Goal: Information Seeking & Learning: Learn about a topic

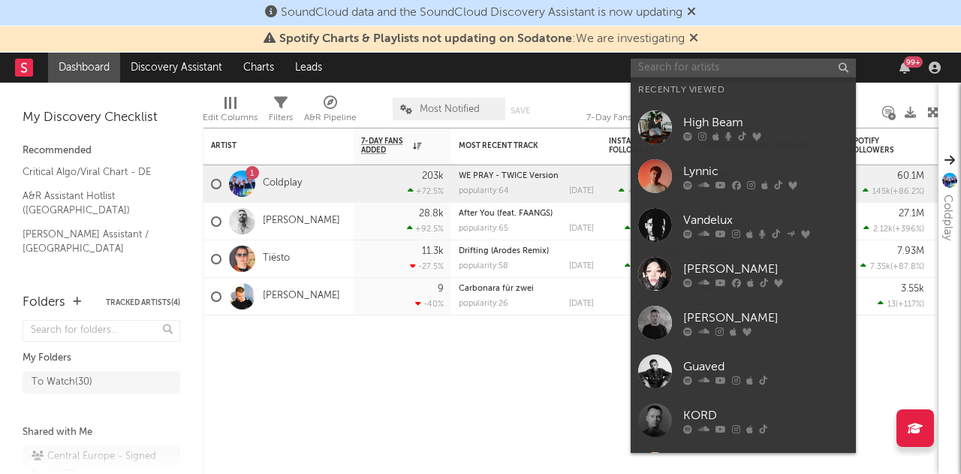
click at [733, 69] on input "text" at bounding box center [742, 68] width 225 height 19
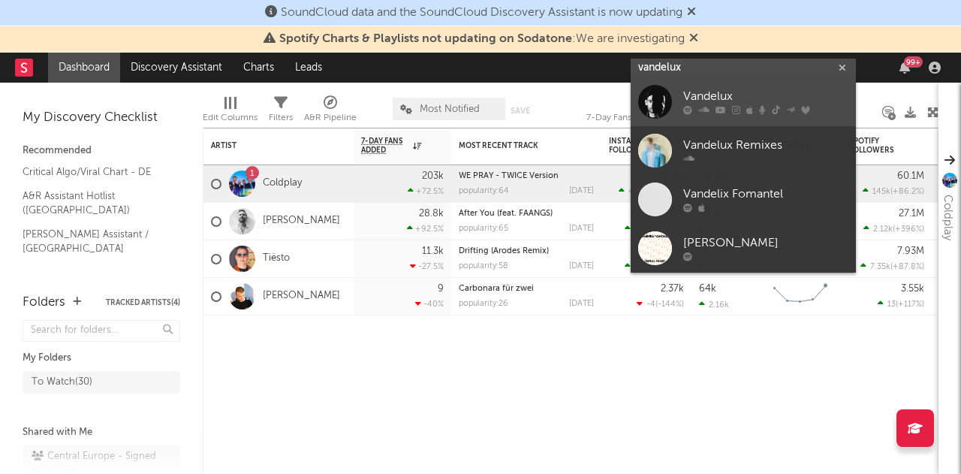
type input "vandelux"
click at [702, 95] on div "Vandelux" at bounding box center [765, 97] width 165 height 18
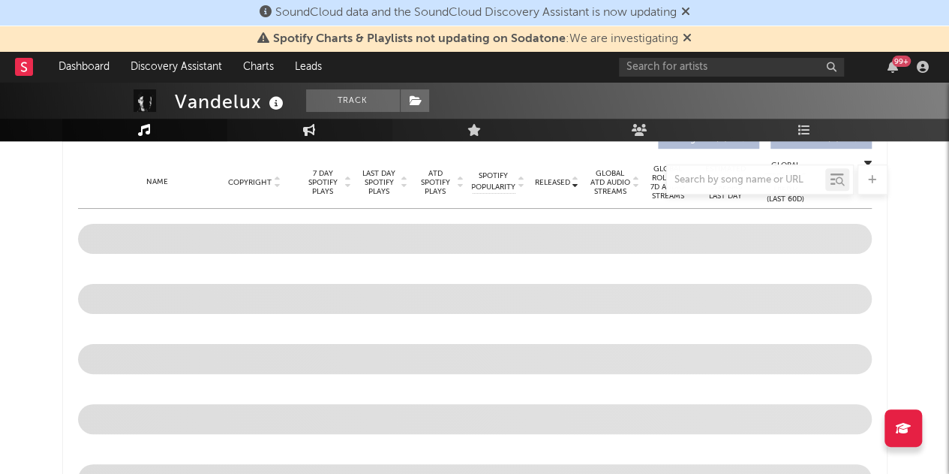
scroll to position [474, 0]
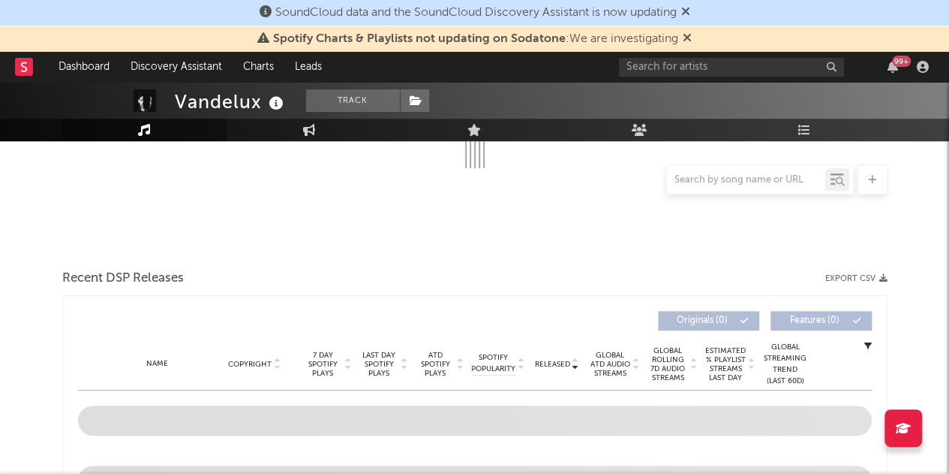
select select "6m"
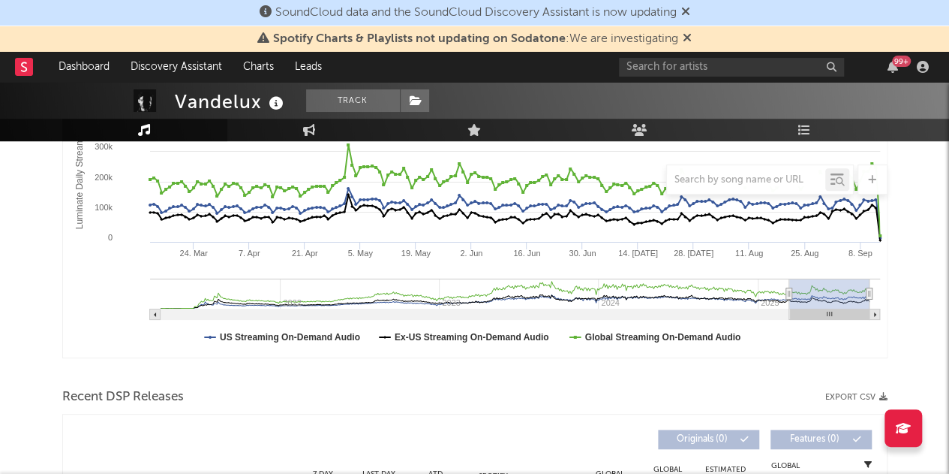
scroll to position [593, 0]
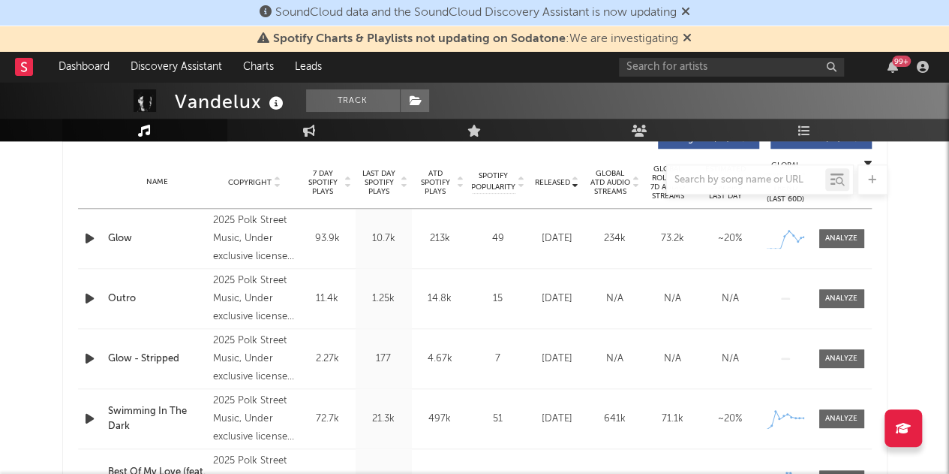
click at [402, 181] on div at bounding box center [474, 179] width 825 height 30
click at [404, 187] on div at bounding box center [474, 179] width 825 height 30
click at [404, 184] on div at bounding box center [474, 179] width 825 height 30
drag, startPoint x: 383, startPoint y: 181, endPoint x: 597, endPoint y: 111, distance: 225.0
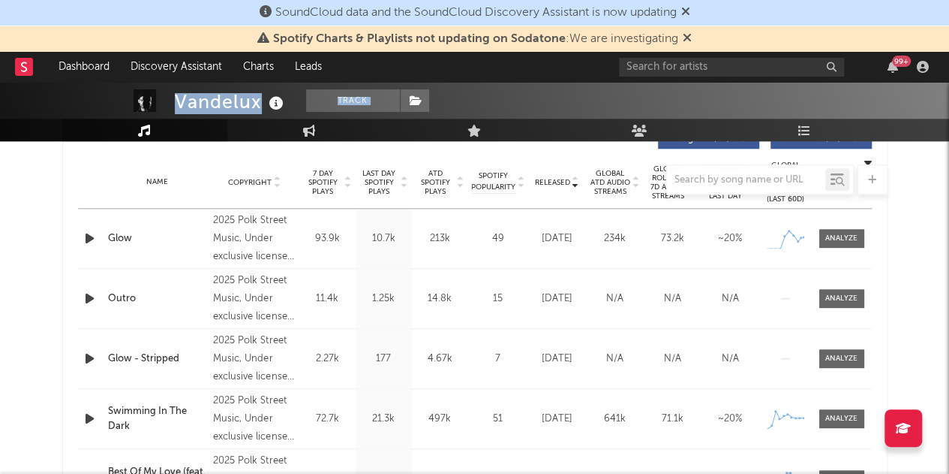
click at [690, 11] on icon at bounding box center [685, 11] width 9 height 12
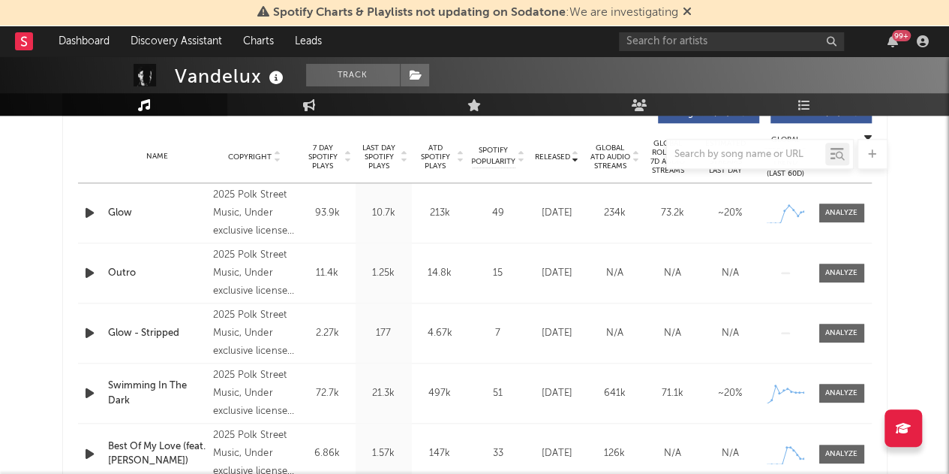
click at [687, 10] on icon at bounding box center [687, 11] width 9 height 12
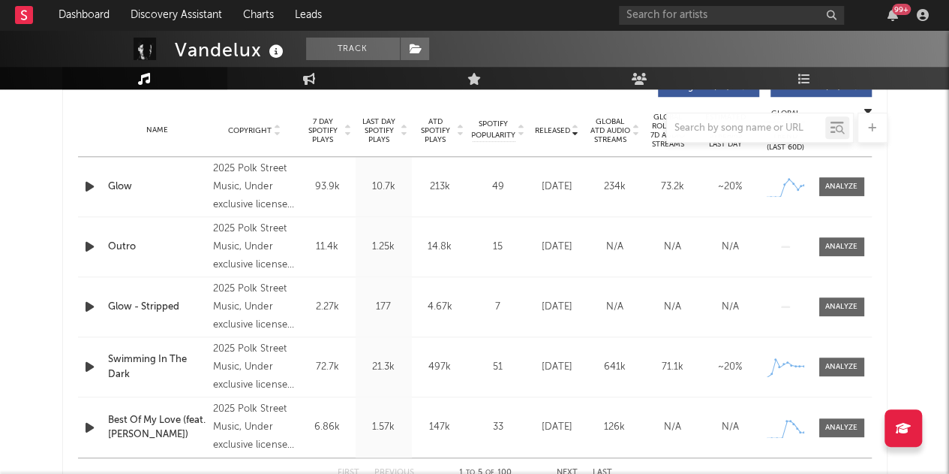
click at [401, 134] on div at bounding box center [474, 128] width 825 height 30
click at [456, 131] on div at bounding box center [474, 128] width 825 height 30
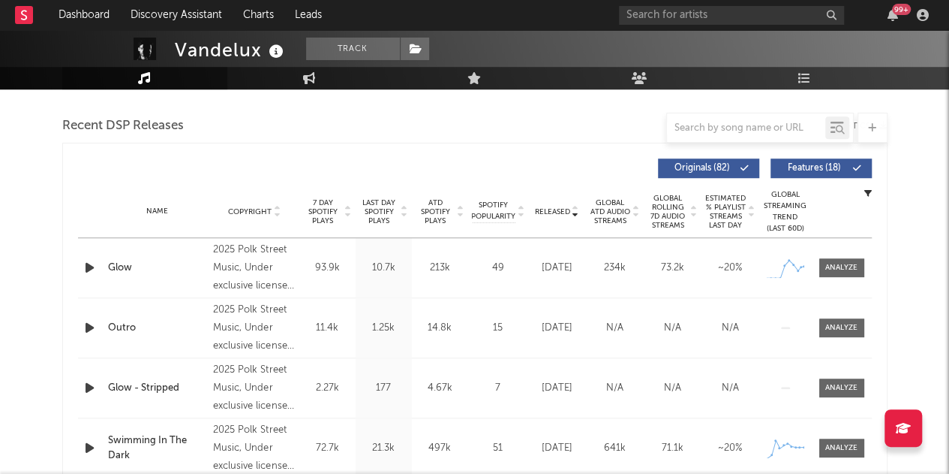
scroll to position [443, 0]
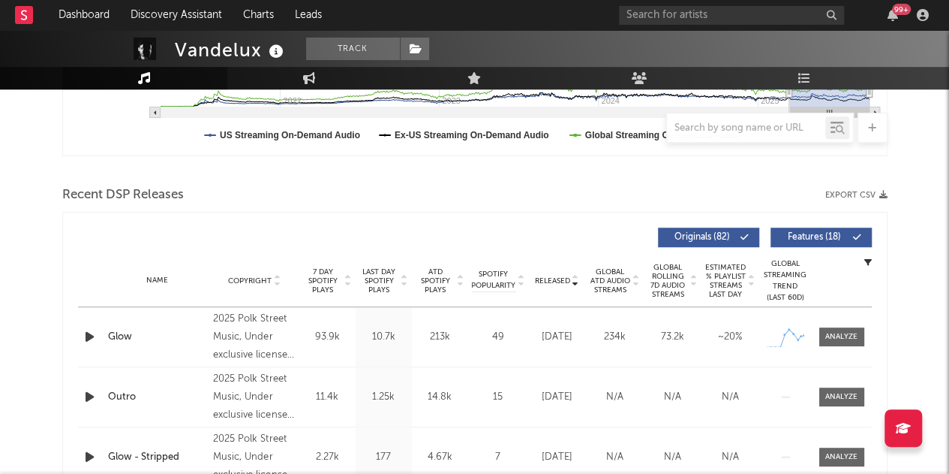
click at [574, 277] on icon at bounding box center [576, 278] width 8 height 6
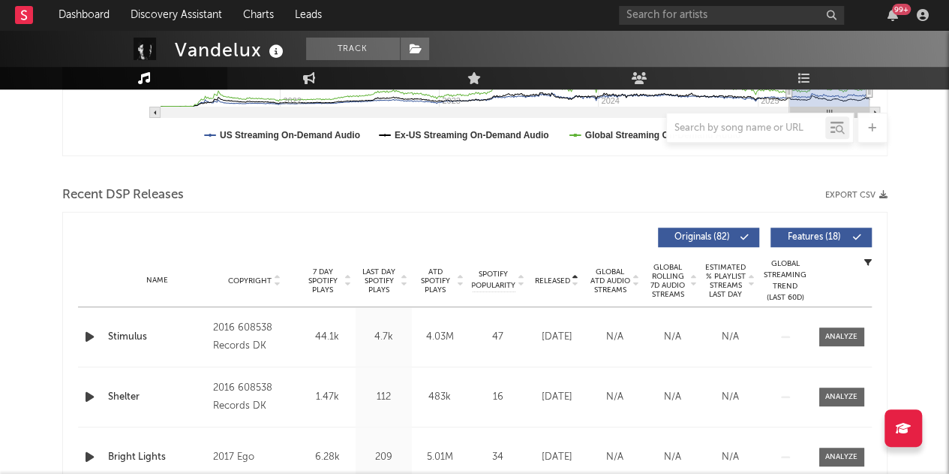
click at [522, 284] on icon at bounding box center [521, 284] width 8 height 6
click at [405, 283] on icon at bounding box center [405, 284] width 8 height 6
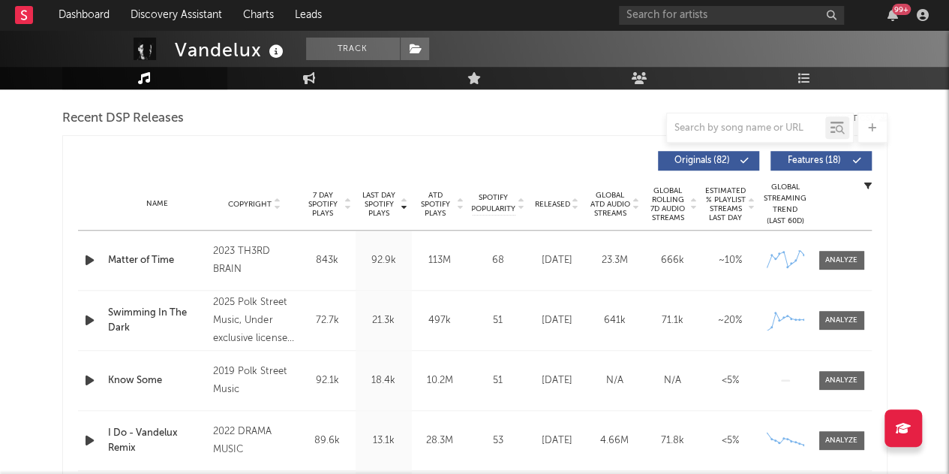
scroll to position [518, 0]
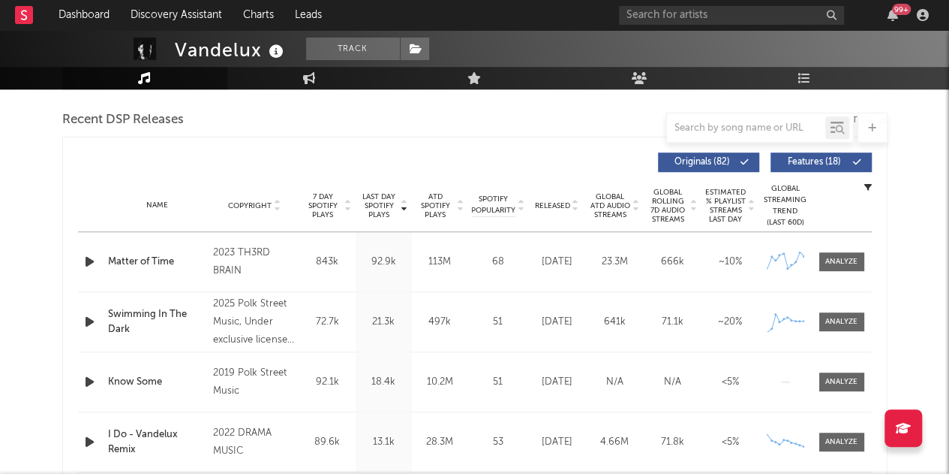
click at [576, 208] on icon at bounding box center [576, 209] width 8 height 6
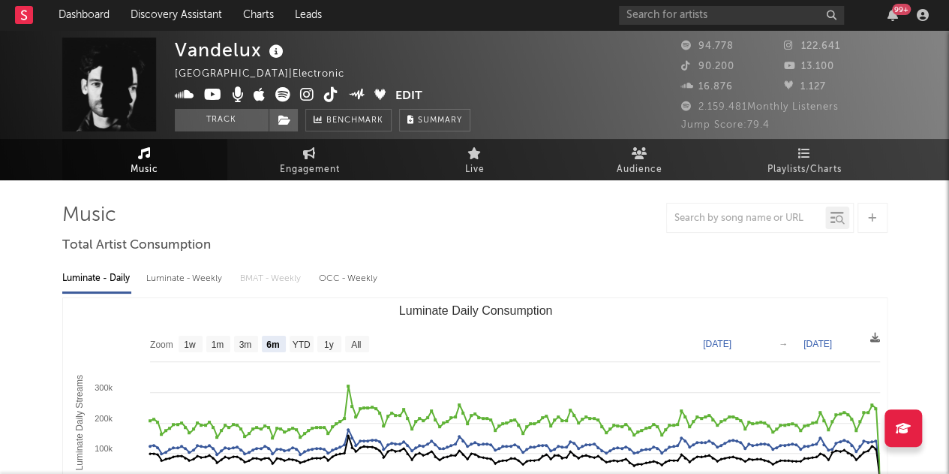
scroll to position [0, 0]
click at [709, 20] on input "text" at bounding box center [731, 15] width 225 height 19
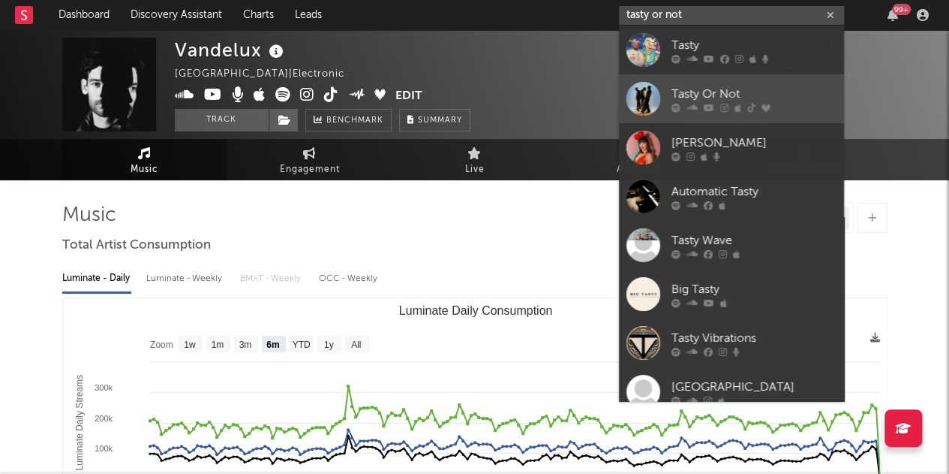
type input "tasty or not"
click at [693, 94] on div "Tasty Or Not" at bounding box center [754, 94] width 165 height 18
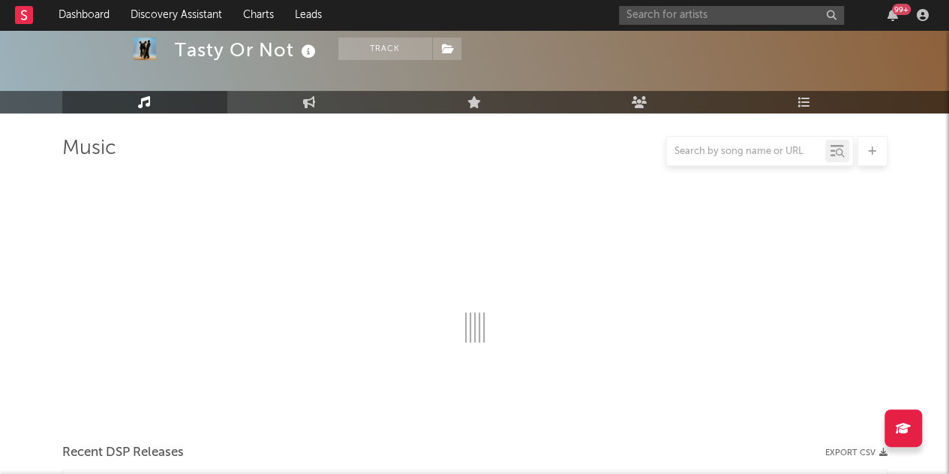
scroll to position [150, 0]
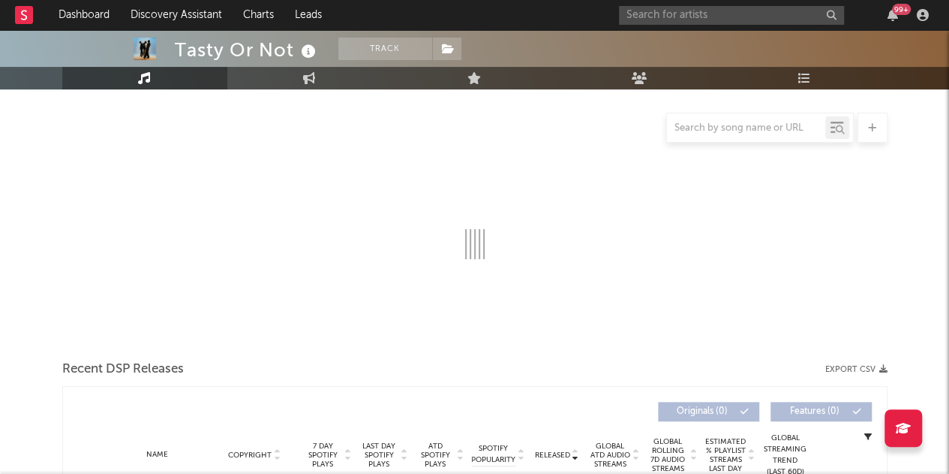
select select "6m"
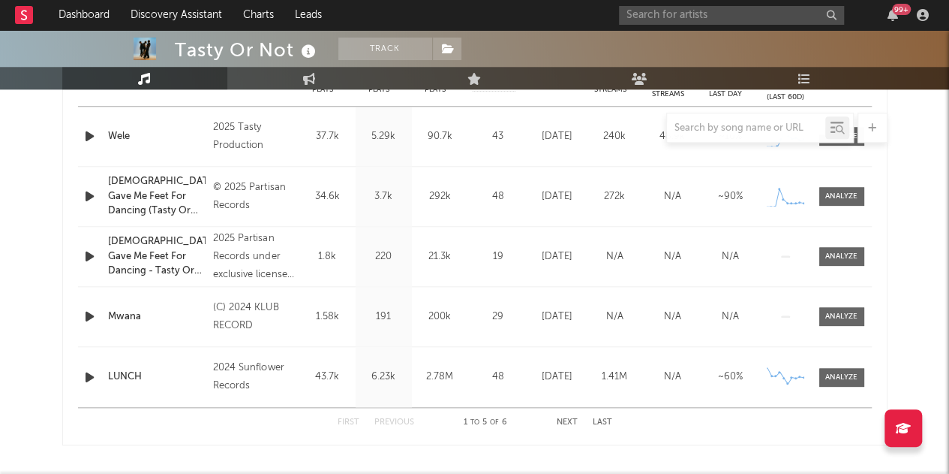
scroll to position [418, 0]
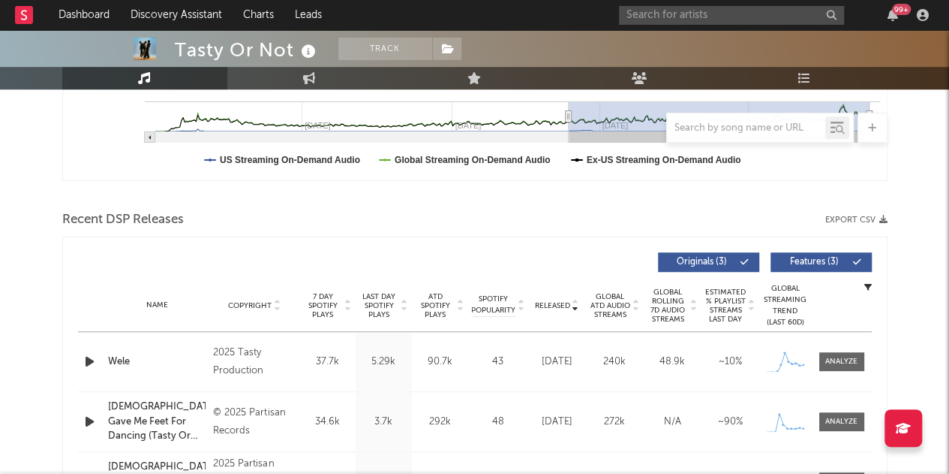
click at [395, 304] on span "Last Day Spotify Plays" at bounding box center [379, 305] width 40 height 27
